Goal: Information Seeking & Learning: Check status

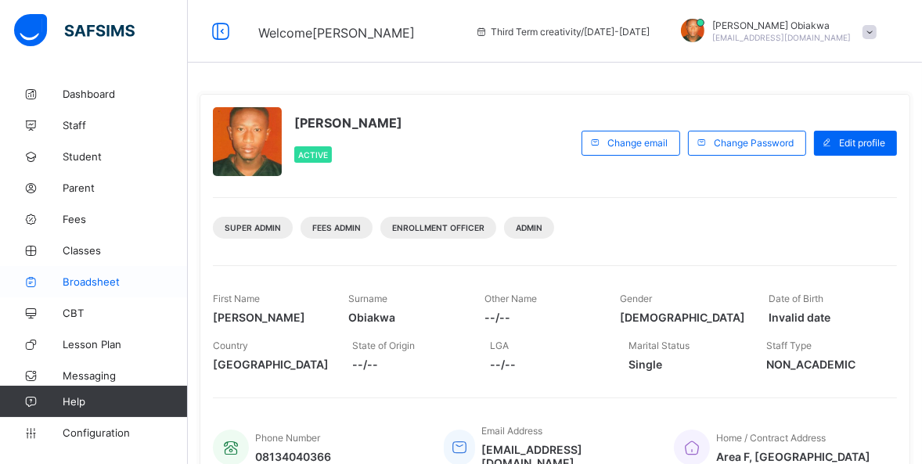
click at [95, 280] on span "Broadsheet" at bounding box center [125, 282] width 125 height 13
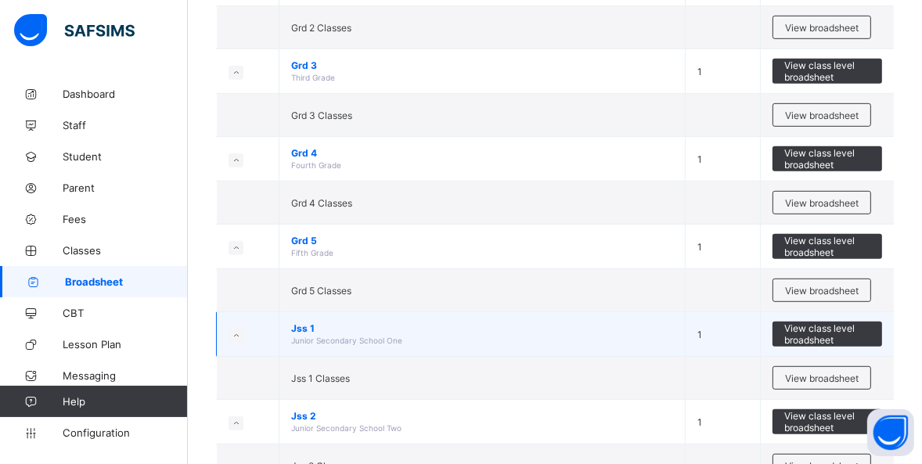
scroll to position [762, 0]
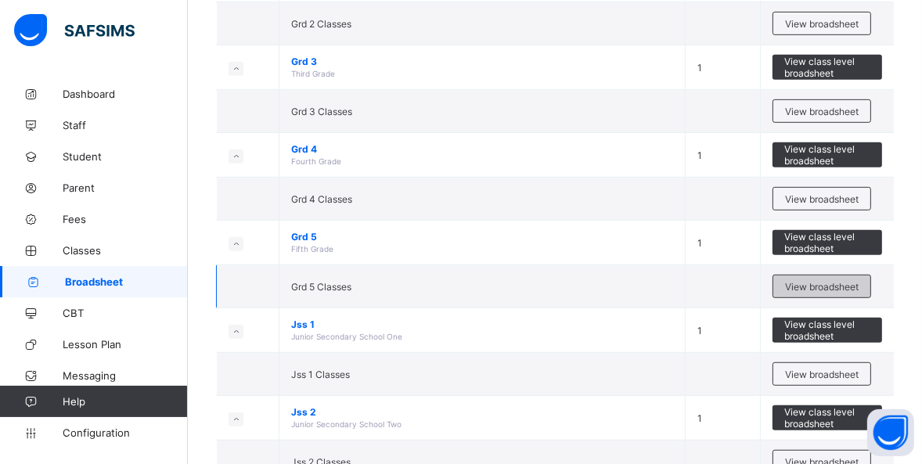
click at [824, 276] on div "View broadsheet" at bounding box center [822, 286] width 99 height 23
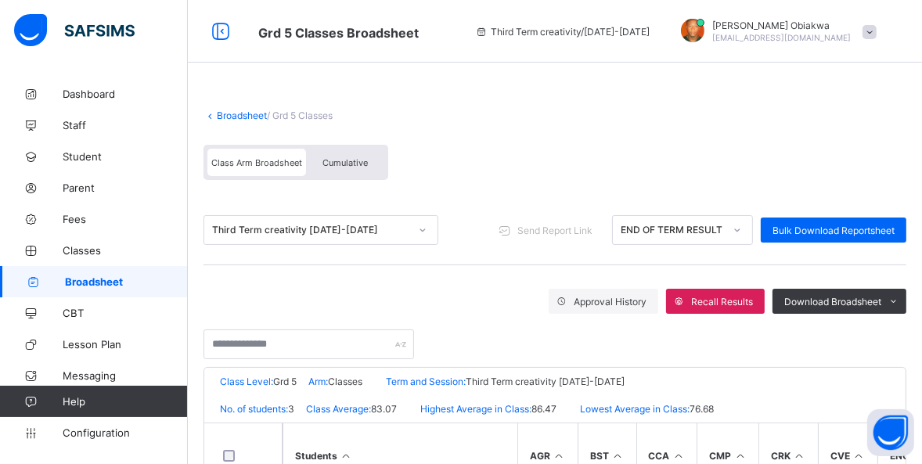
click at [412, 232] on div at bounding box center [422, 230] width 27 height 25
click at [498, 204] on div "Third Term creativity [DATE]-[DATE] Send Report Link END OF TERM RESULT Bulk Do…" at bounding box center [555, 231] width 703 height 70
click at [230, 115] on link "Broadsheet" at bounding box center [242, 116] width 50 height 12
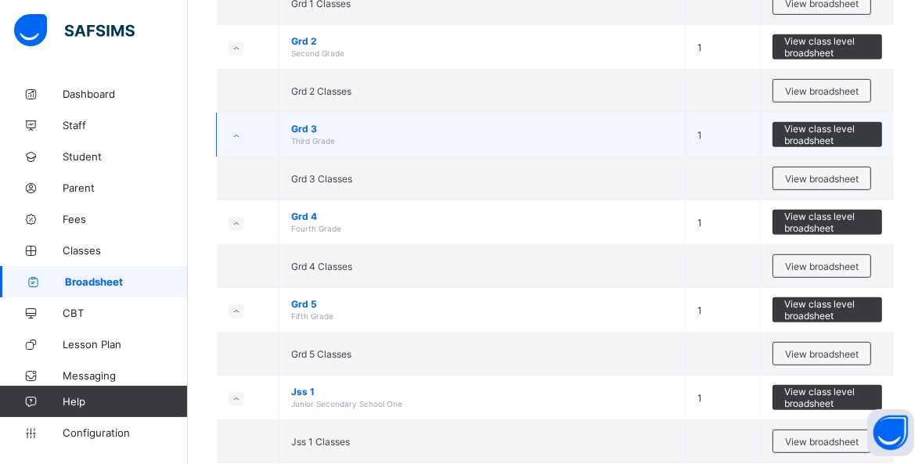
scroll to position [711, 0]
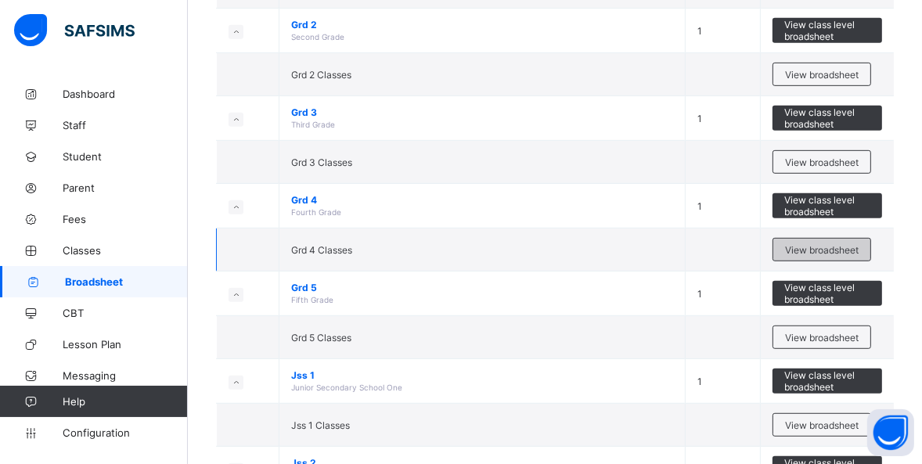
click at [810, 244] on span "View broadsheet" at bounding box center [822, 250] width 74 height 12
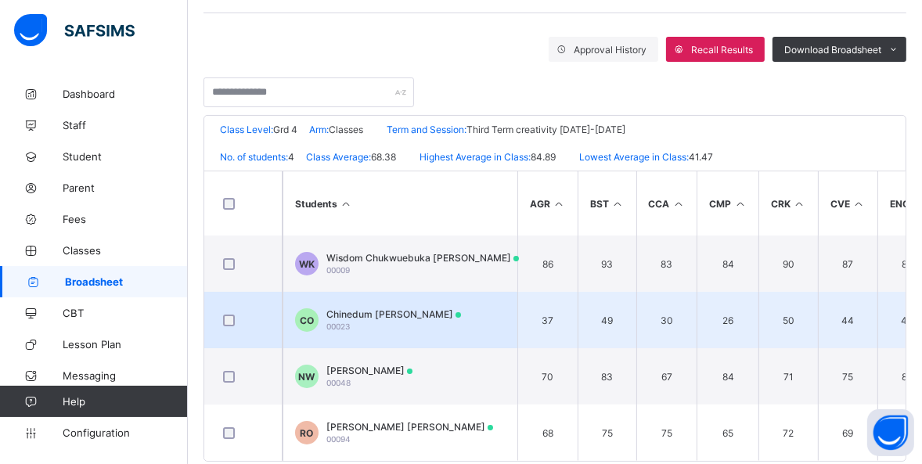
scroll to position [285, 0]
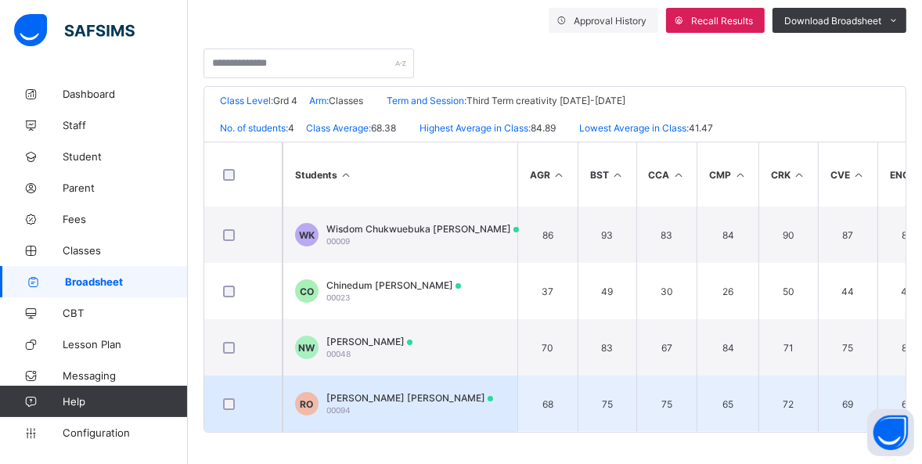
click at [377, 394] on span "[PERSON_NAME] [PERSON_NAME]" at bounding box center [409, 398] width 167 height 12
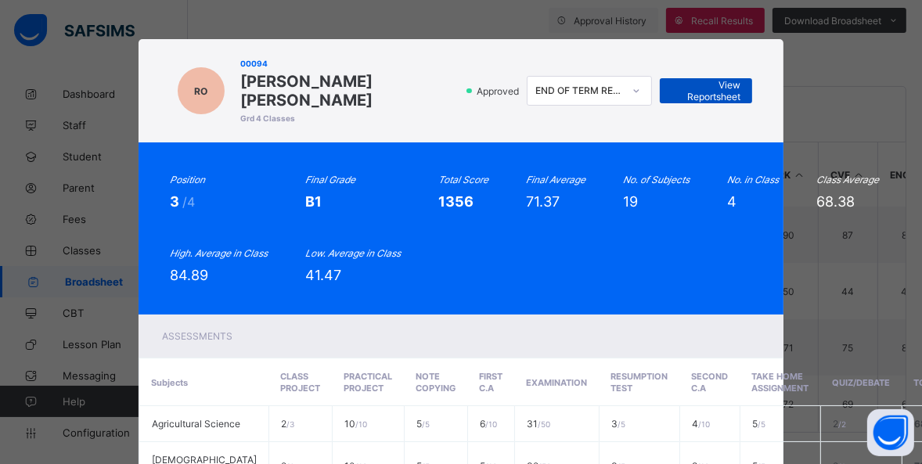
click at [711, 81] on span "View Reportsheet" at bounding box center [706, 90] width 69 height 23
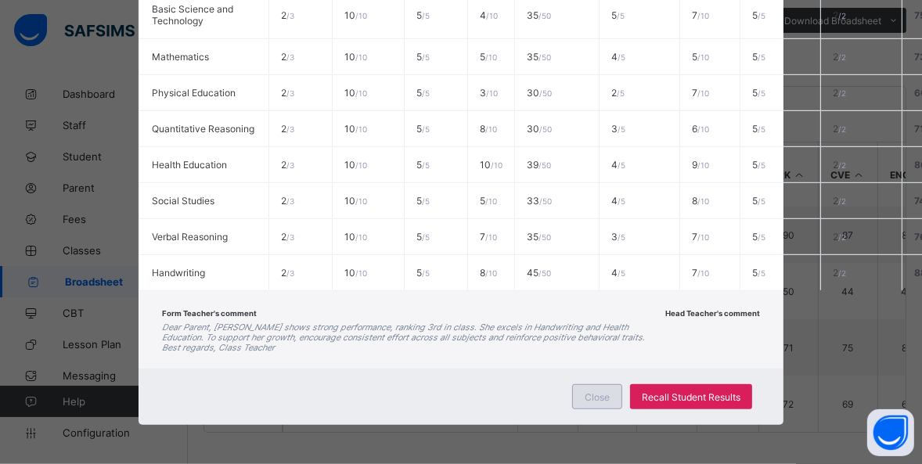
click at [614, 394] on div "Close" at bounding box center [597, 396] width 50 height 25
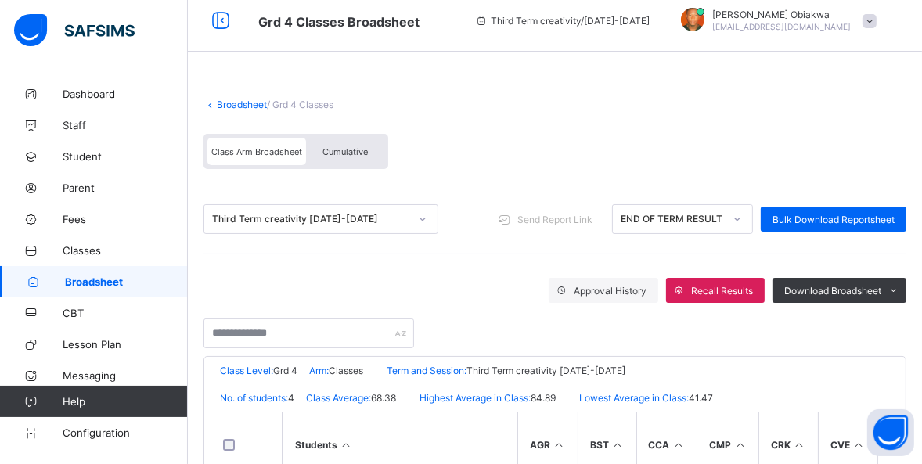
scroll to position [0, 0]
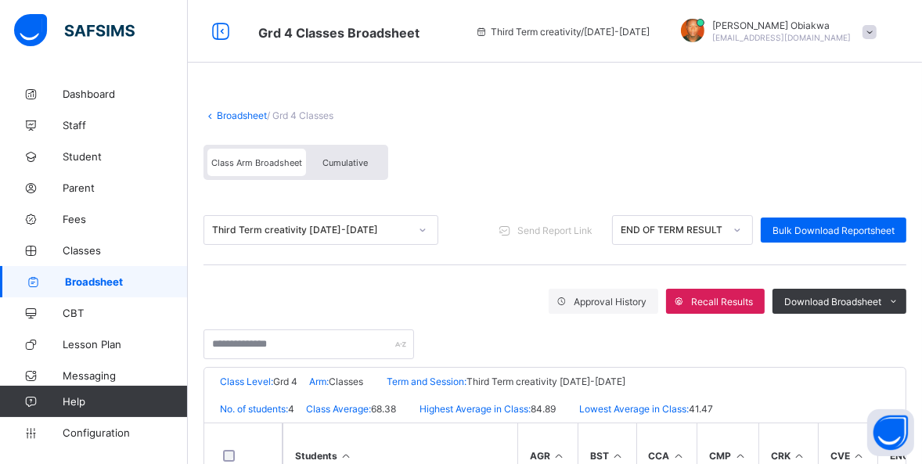
click at [233, 115] on link "Broadsheet" at bounding box center [242, 116] width 50 height 12
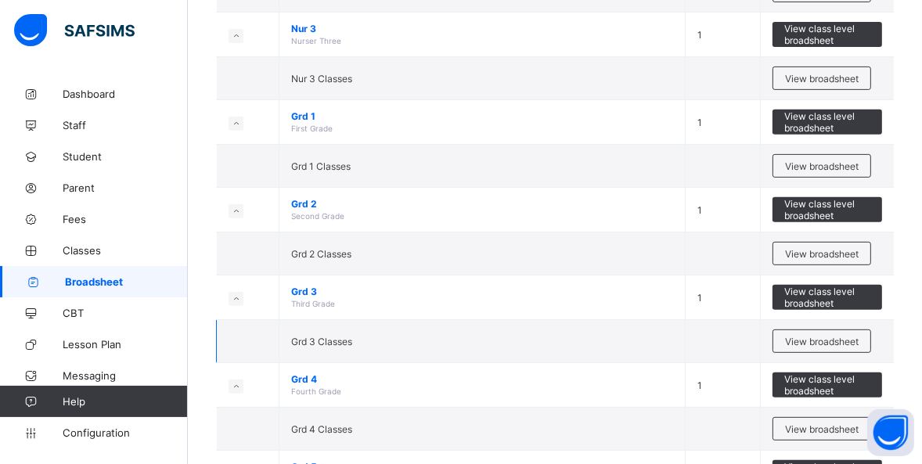
scroll to position [498, 0]
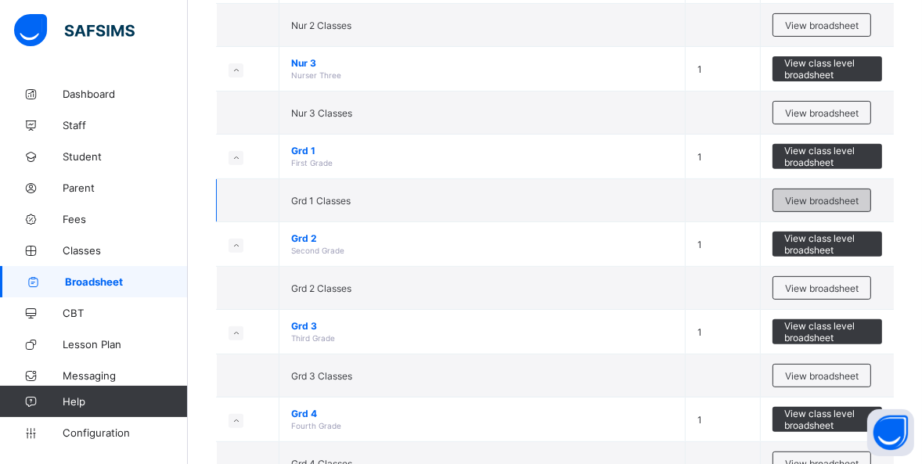
click at [859, 203] on span "View broadsheet" at bounding box center [822, 201] width 74 height 12
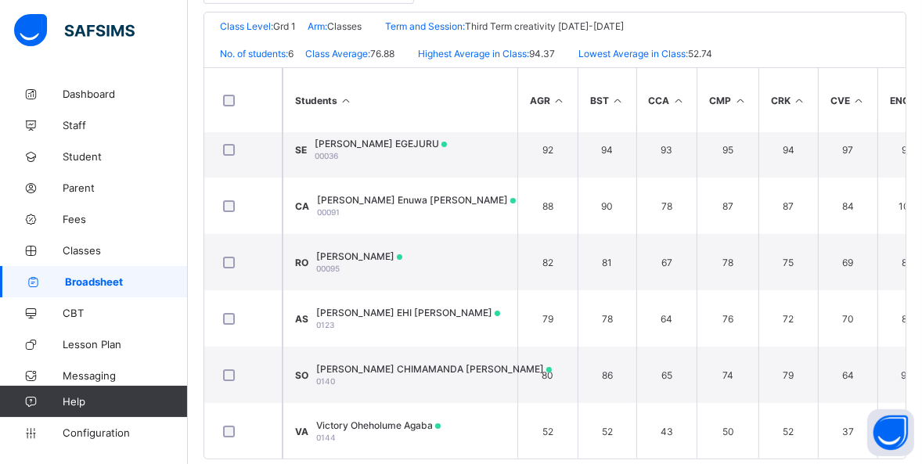
scroll to position [16, 0]
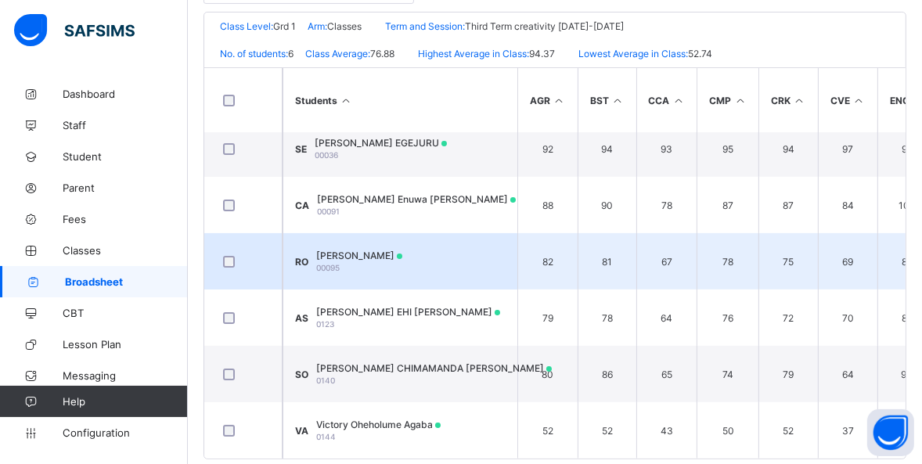
click at [402, 250] on span "[PERSON_NAME]" at bounding box center [359, 256] width 86 height 12
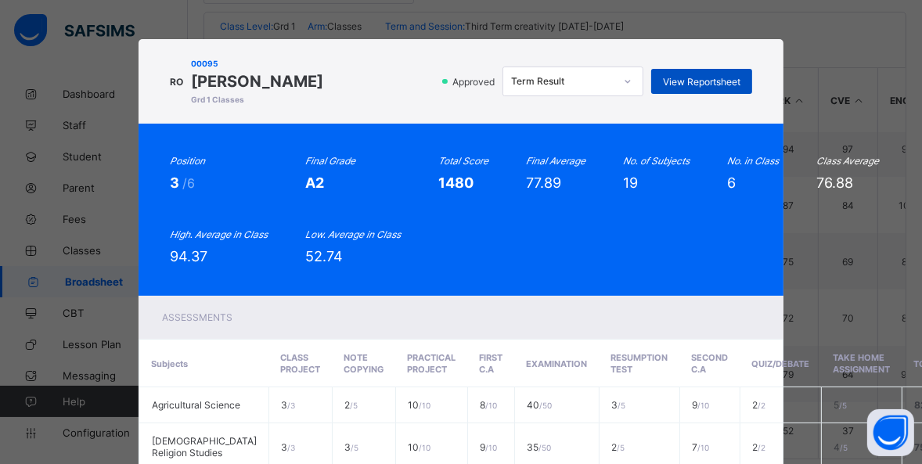
click at [691, 80] on span "View Reportsheet" at bounding box center [701, 82] width 77 height 12
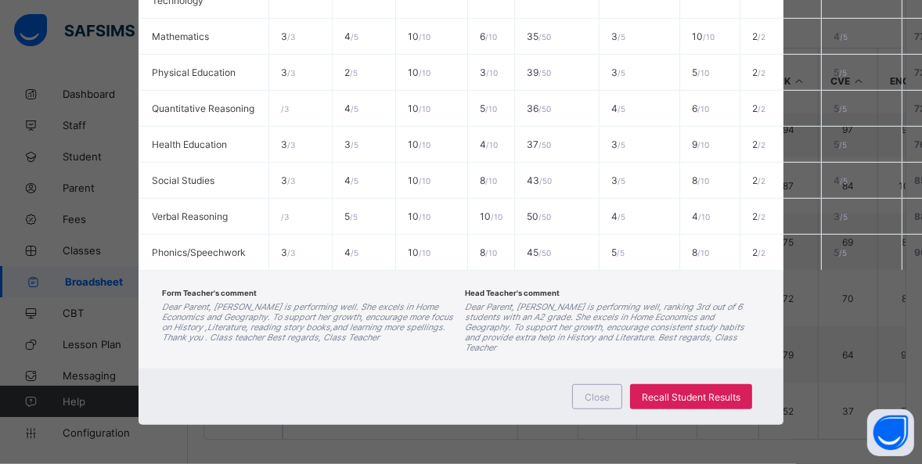
scroll to position [380, 0]
click at [590, 384] on div "Close" at bounding box center [597, 396] width 50 height 25
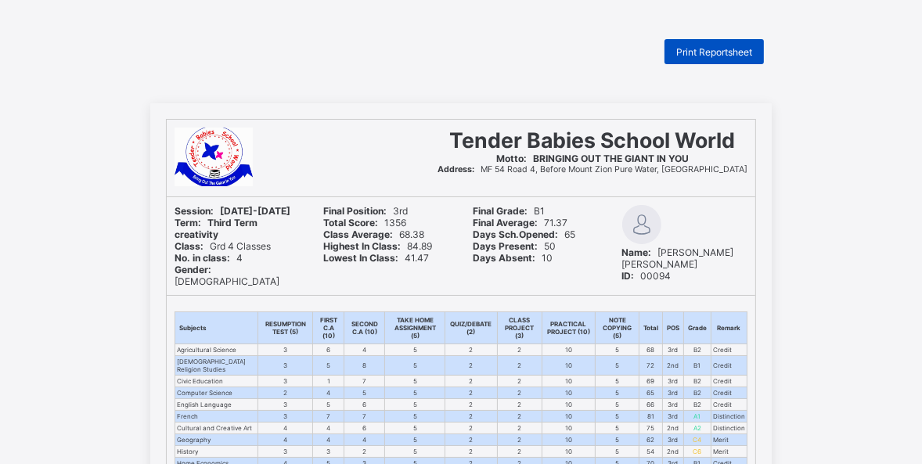
click at [721, 49] on span "Print Reportsheet" at bounding box center [714, 52] width 76 height 12
click at [745, 48] on span "Print Reportsheet" at bounding box center [714, 52] width 76 height 12
click at [715, 48] on span "Print Reportsheet" at bounding box center [714, 52] width 76 height 12
